Goal: Transaction & Acquisition: Purchase product/service

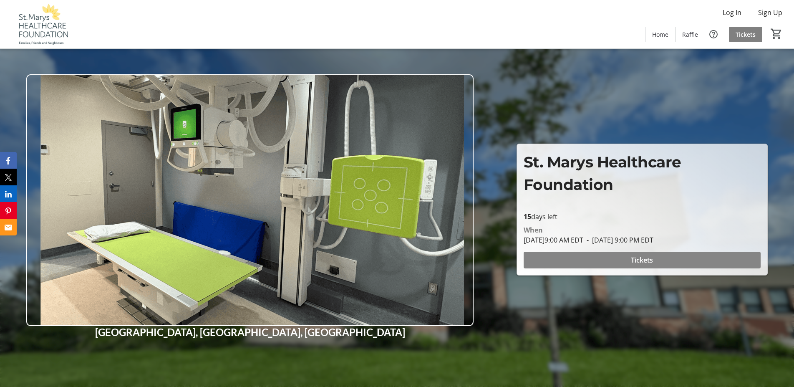
click at [653, 262] on span at bounding box center [642, 260] width 237 height 20
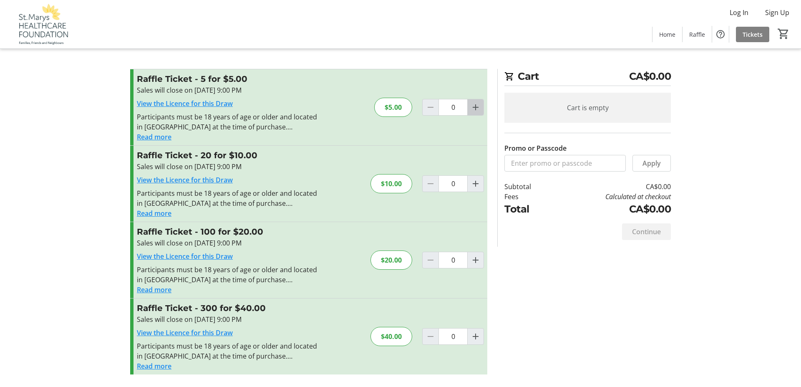
click at [473, 106] on mat-icon "Increment by one" at bounding box center [476, 107] width 10 height 10
type input "1"
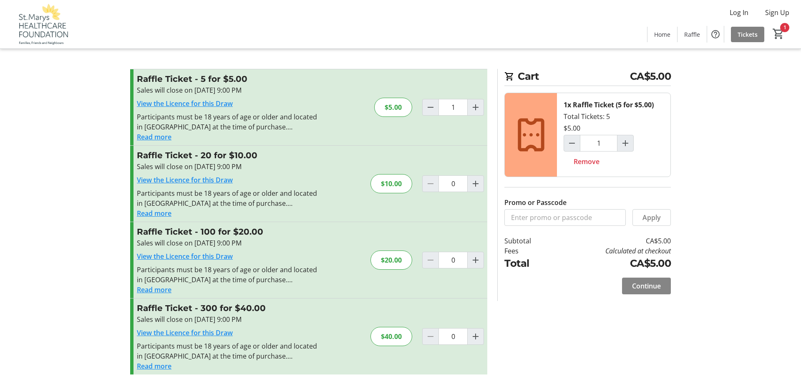
click at [642, 284] on span "Continue" at bounding box center [646, 286] width 29 height 10
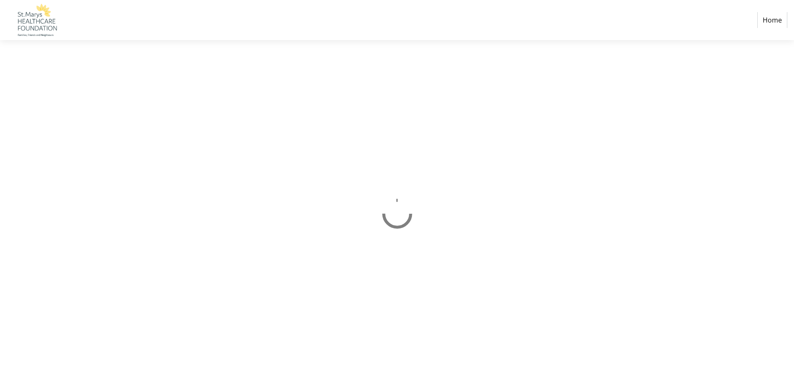
select select "CA"
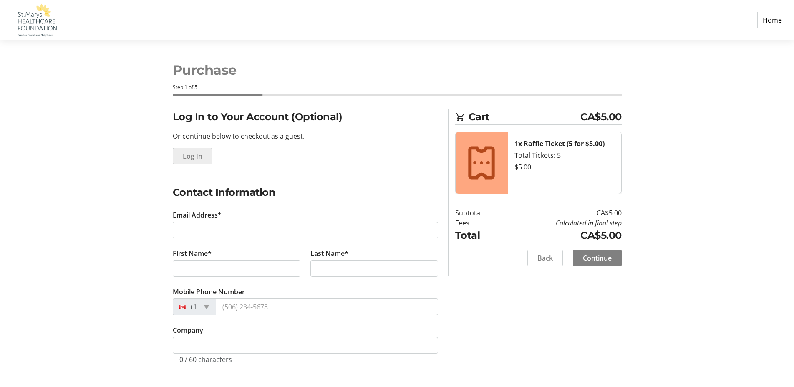
click at [194, 157] on span "Log In" at bounding box center [193, 156] width 20 height 10
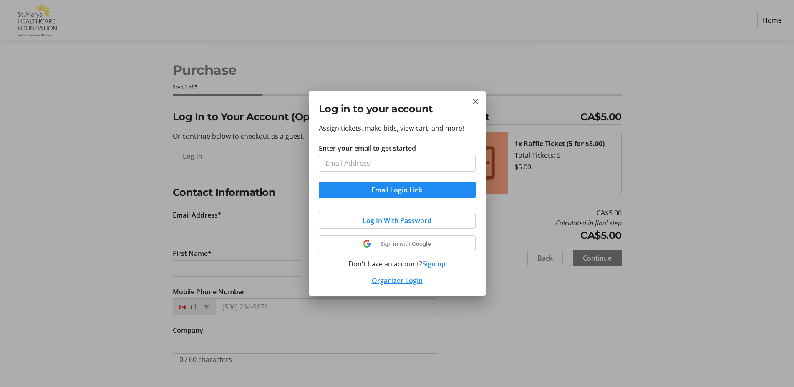
click at [350, 164] on input "Enter your email to get started" at bounding box center [397, 163] width 157 height 17
type input "[EMAIL_ADDRESS][DOMAIN_NAME]"
click at [364, 186] on span "submit" at bounding box center [397, 190] width 157 height 20
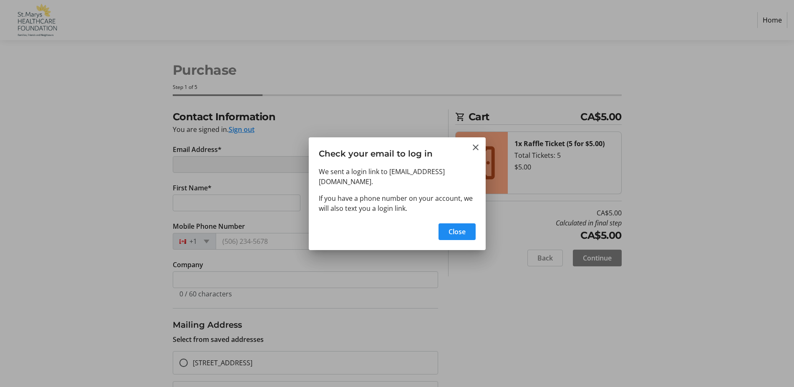
type input "[EMAIL_ADDRESS][DOMAIN_NAME]"
type input "[PERSON_NAME]"
type input "[PHONE_NUMBER]"
radio input "true"
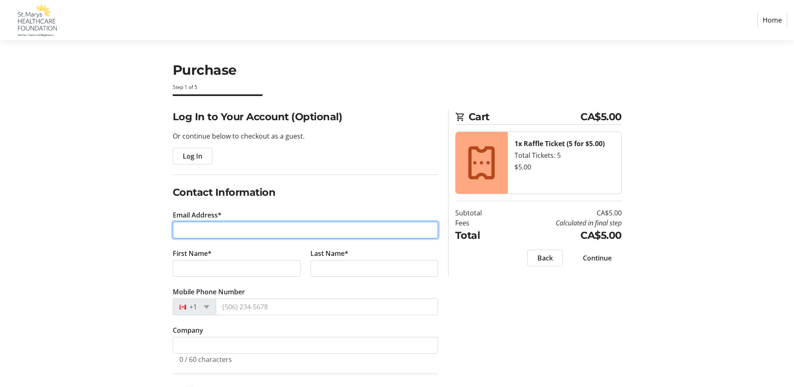
click at [233, 230] on input "Email Address*" at bounding box center [305, 230] width 265 height 17
click at [212, 230] on input "Email Address*" at bounding box center [305, 230] width 265 height 17
click at [214, 231] on input "Email Address*" at bounding box center [305, 230] width 265 height 17
type input "[EMAIL_ADDRESS][DOMAIN_NAME]"
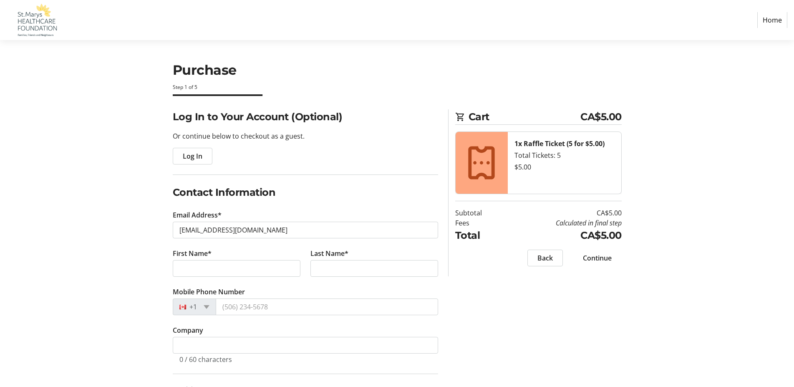
type input "[PERSON_NAME]"
type input "[PHONE_NUMBER]"
radio input "true"
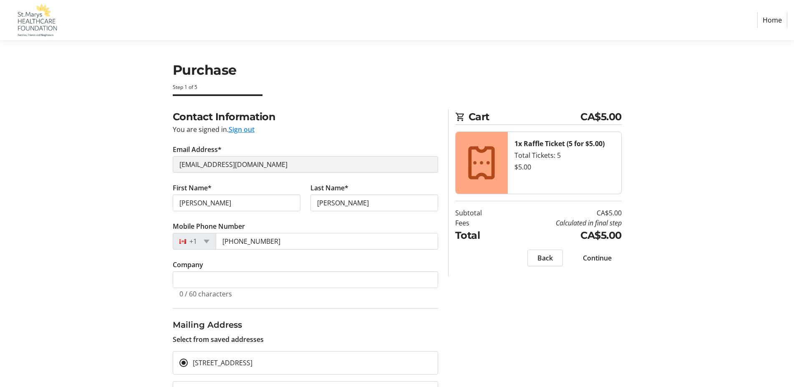
click at [231, 267] on tr-form-field "Company 0 / 60 characters" at bounding box center [305, 283] width 265 height 48
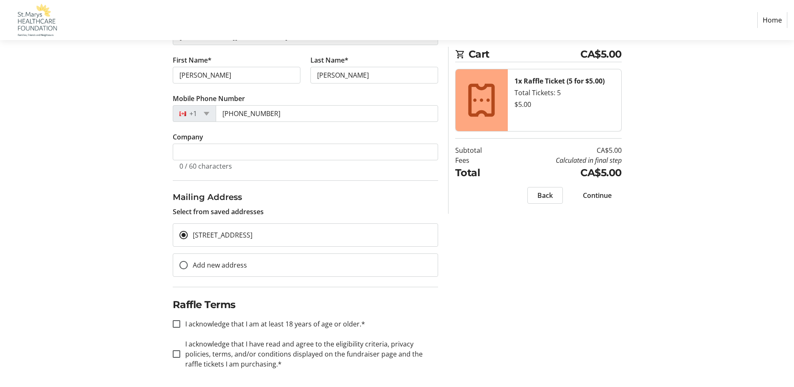
scroll to position [130, 0]
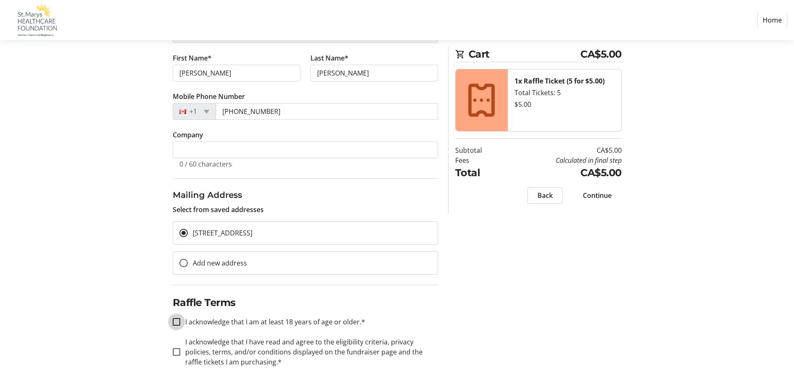
click at [176, 322] on input "I acknowledge that I am at least 18 years of age or older.*" at bounding box center [177, 322] width 8 height 8
checkbox input "true"
click at [177, 352] on input "I acknowledge that I have read and agree to the eligibility criteria, privacy p…" at bounding box center [177, 352] width 8 height 8
checkbox input "true"
click at [607, 194] on span "Continue" at bounding box center [597, 195] width 29 height 10
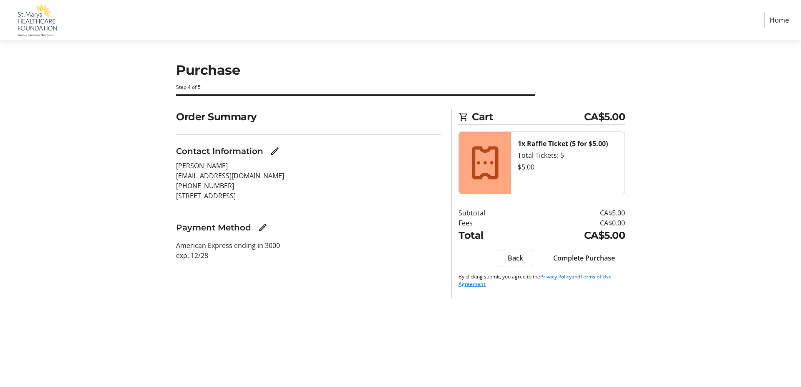
click at [587, 258] on span "Complete Purchase" at bounding box center [584, 258] width 62 height 10
